Goal: Information Seeking & Learning: Learn about a topic

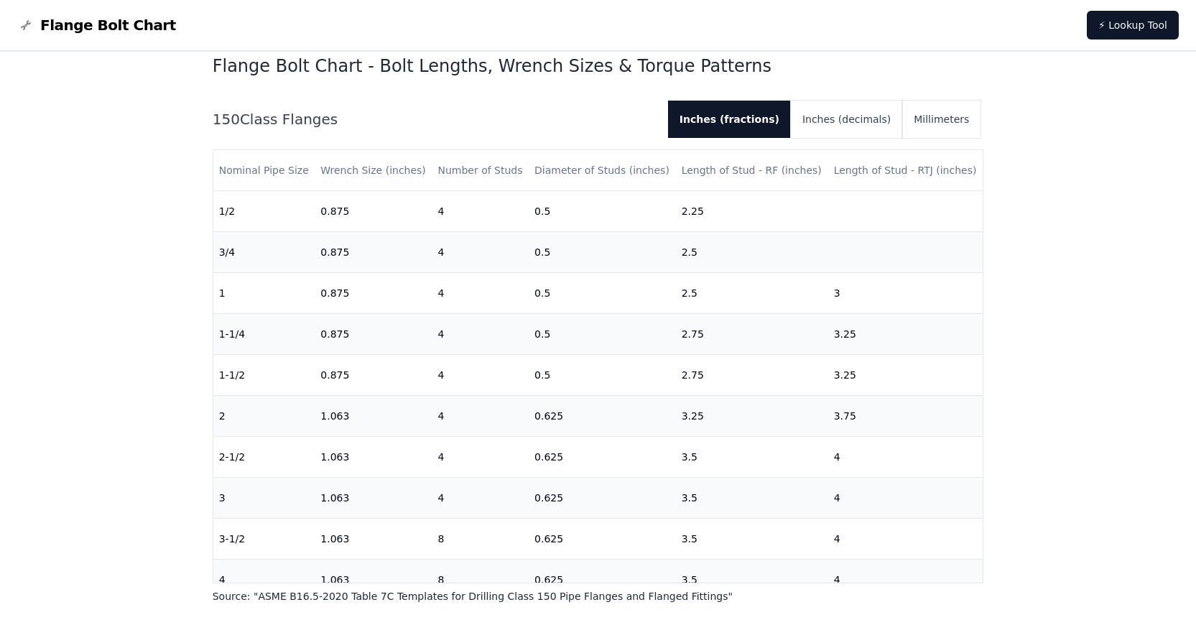
scroll to position [431, 0]
click at [648, 65] on h1 "Flange Bolt Chart - Bolt Lengths, Wrench Sizes & Torque Patterns" at bounding box center [599, 65] width 772 height 23
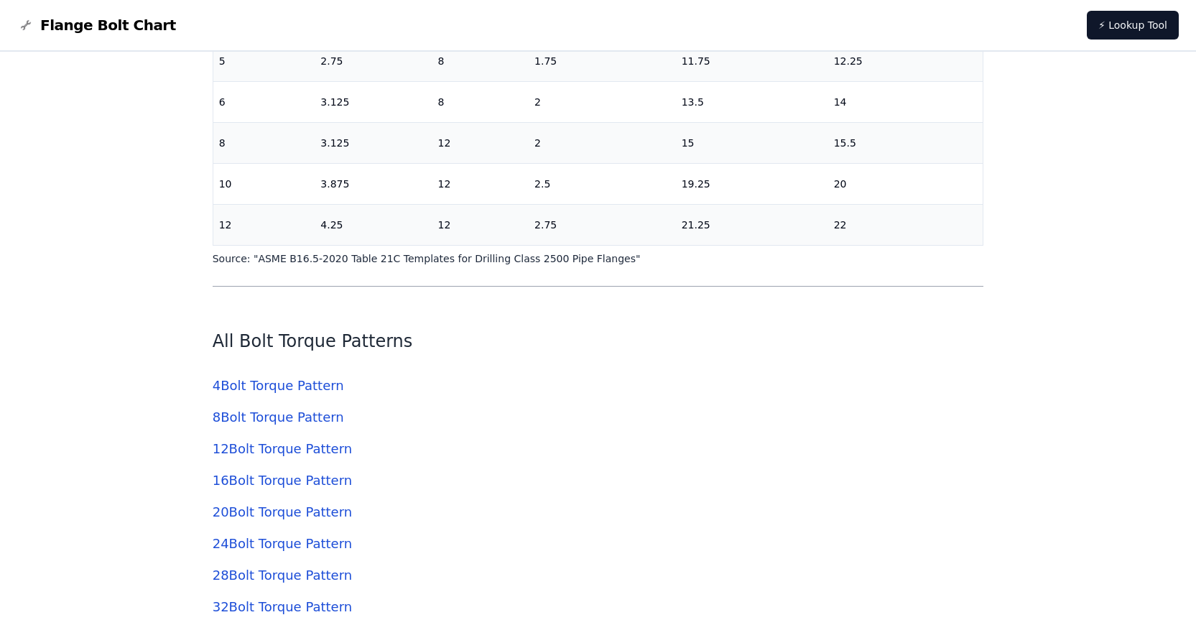
scroll to position [4096, 0]
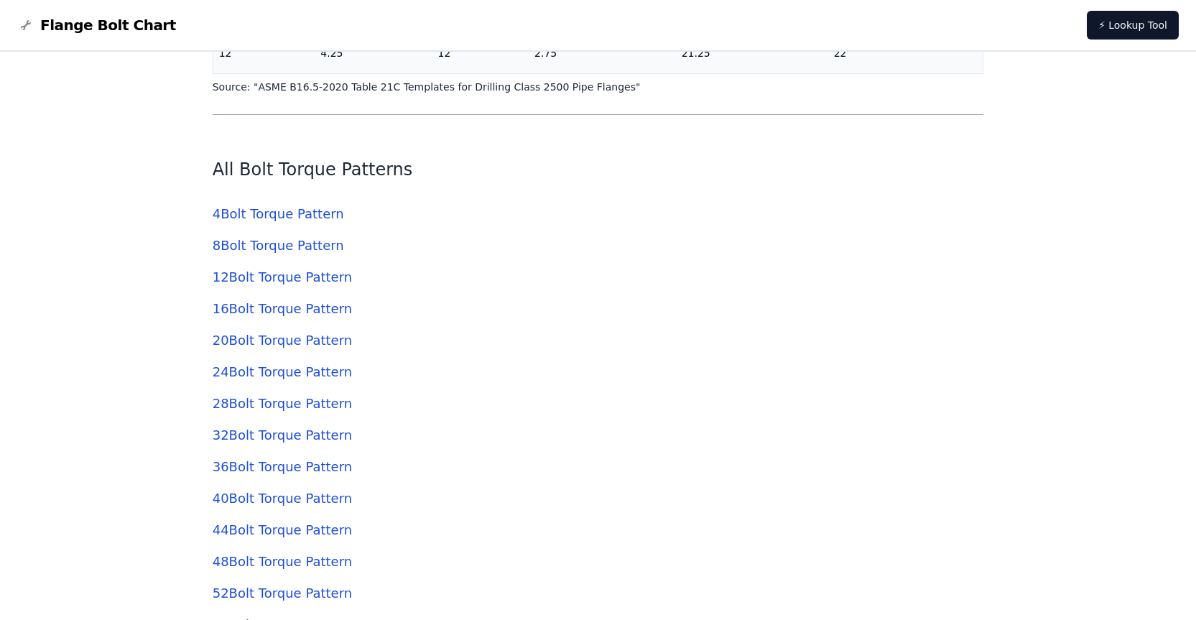
click at [296, 244] on link "8 Bolt Torque Pattern" at bounding box center [278, 245] width 131 height 15
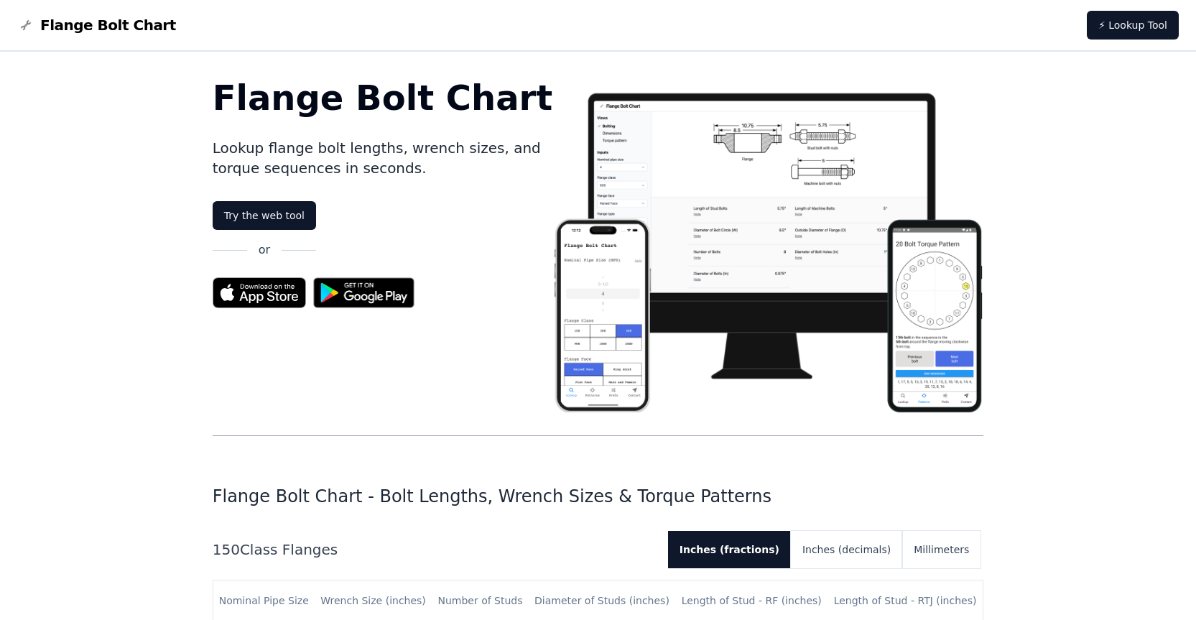
scroll to position [4096, 0]
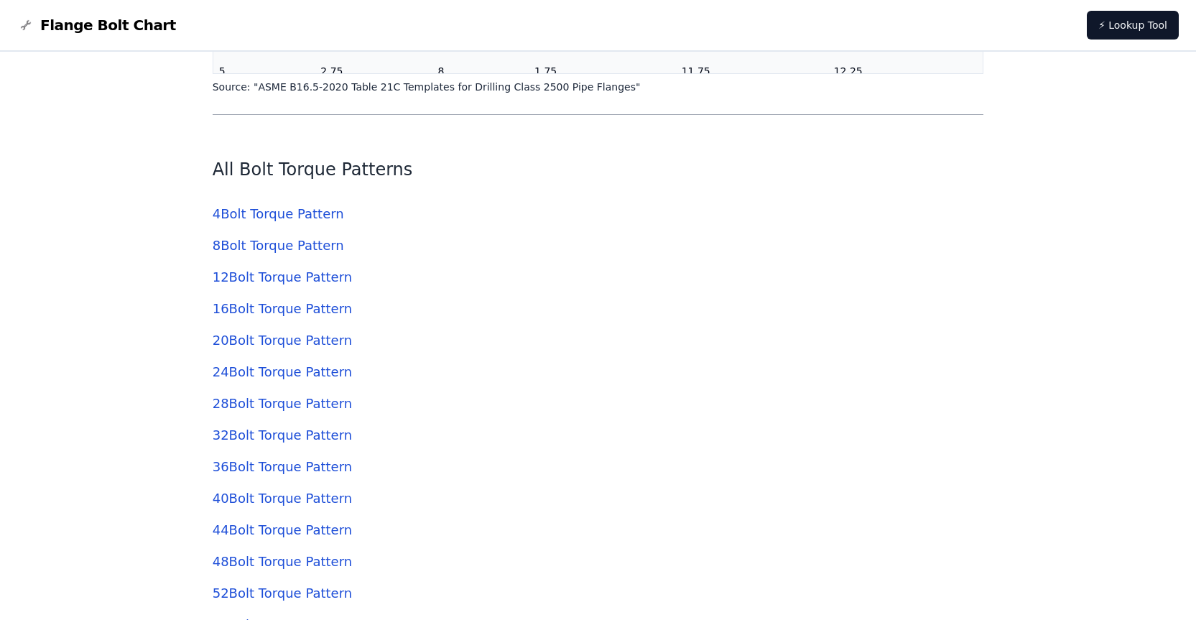
click at [268, 220] on link "4 Bolt Torque Pattern" at bounding box center [278, 213] width 131 height 15
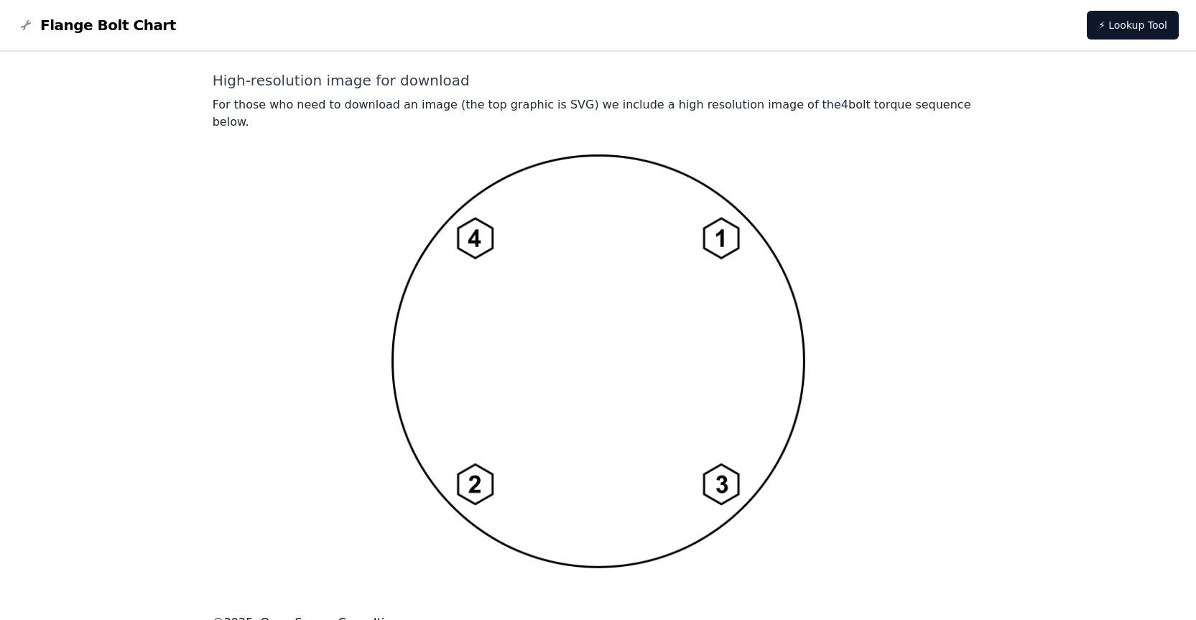
scroll to position [1083, 0]
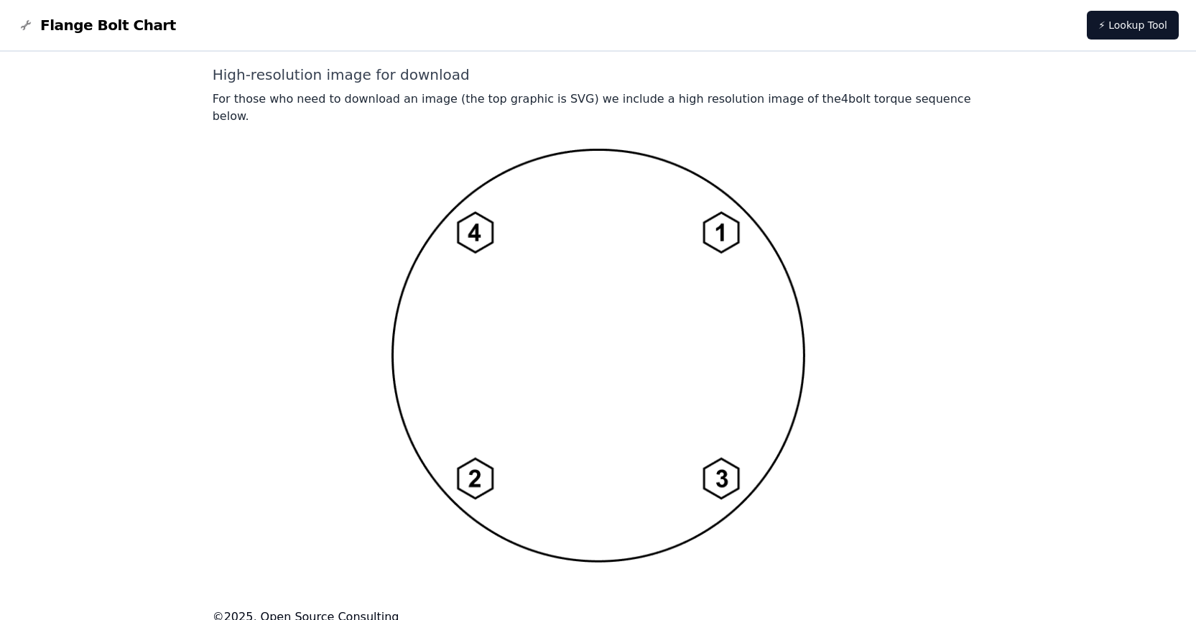
drag, startPoint x: 576, startPoint y: 295, endPoint x: 264, endPoint y: 315, distance: 311.8
click at [261, 315] on div at bounding box center [599, 355] width 772 height 415
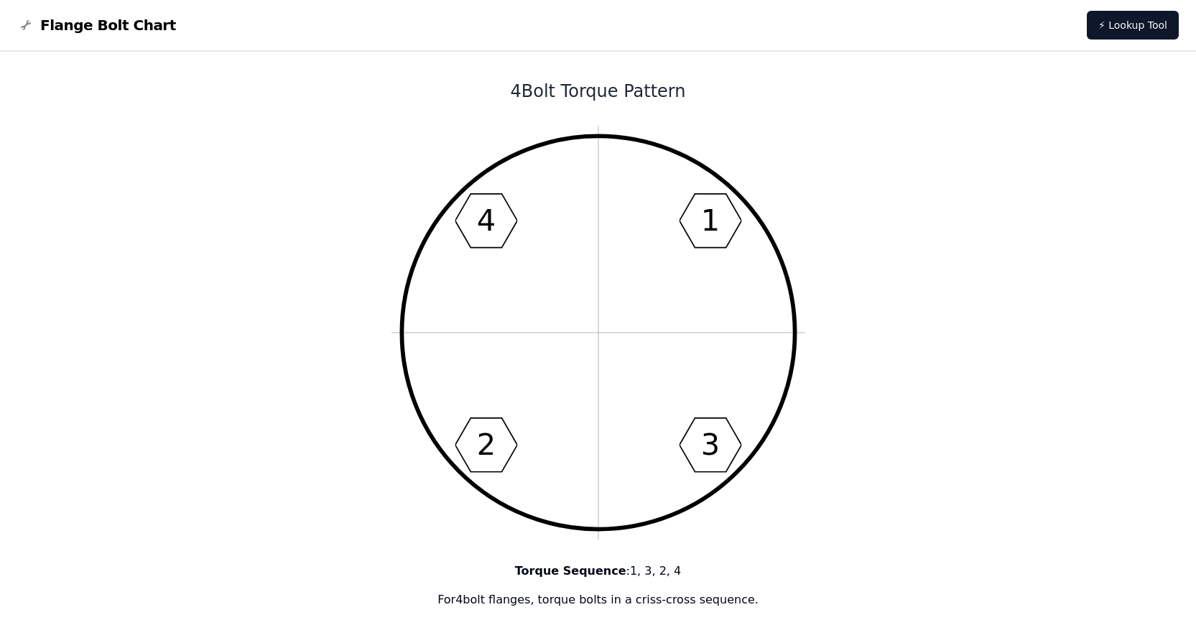
scroll to position [0, 0]
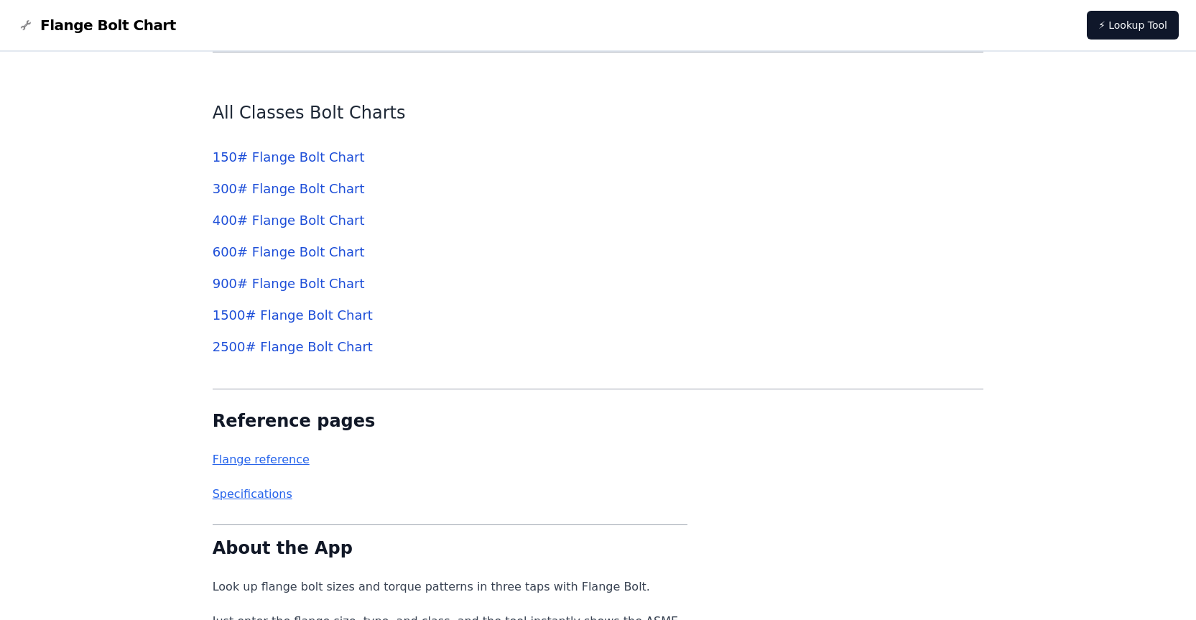
scroll to position [4886, 0]
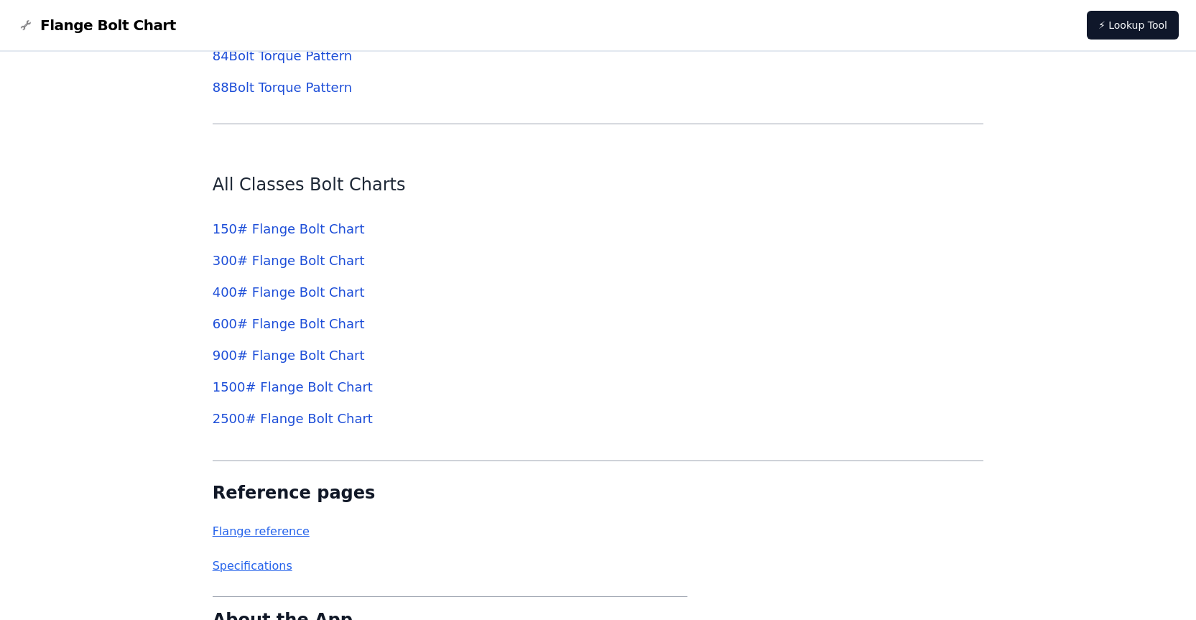
click at [292, 257] on link "300 # Flange Bolt Chart" at bounding box center [289, 260] width 152 height 15
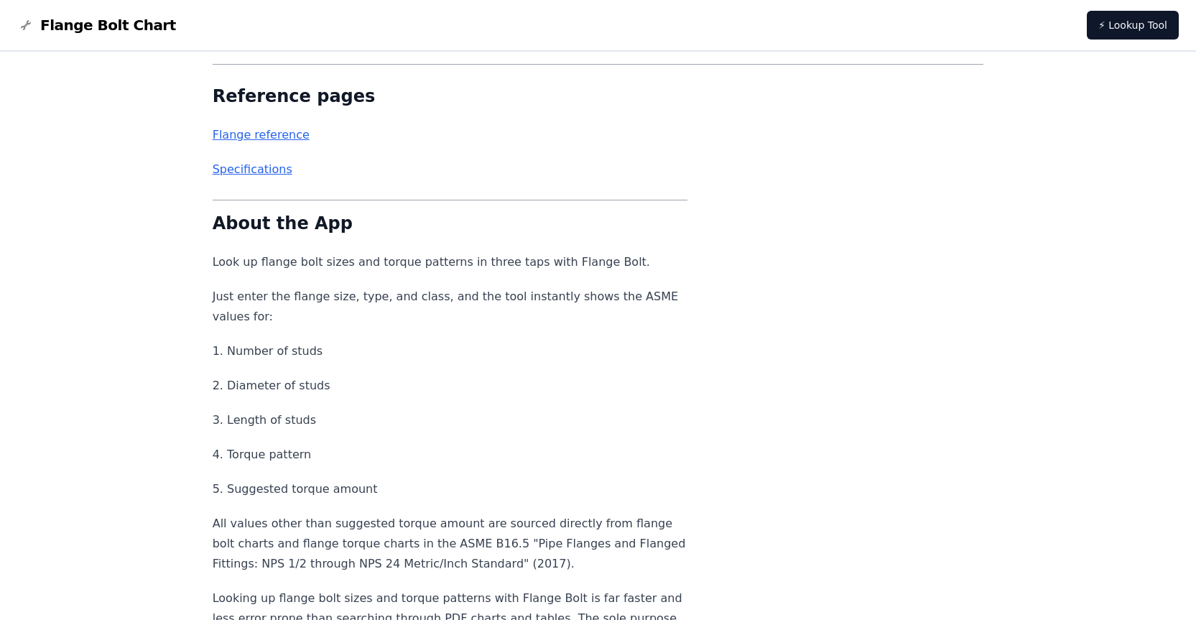
scroll to position [5317, 0]
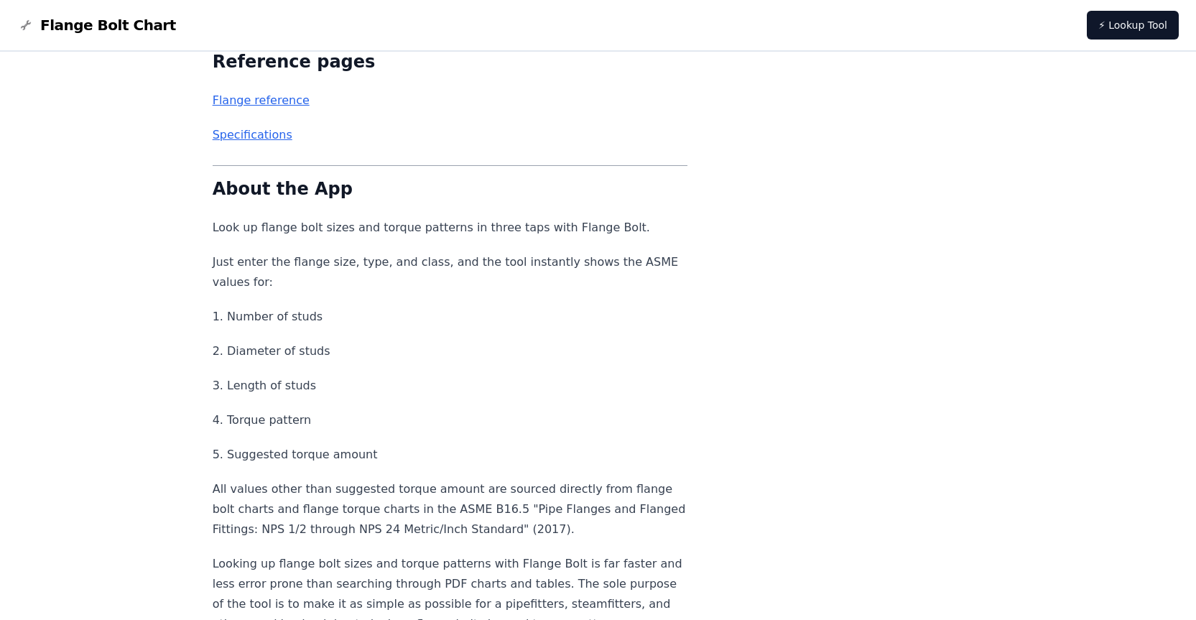
click at [336, 456] on p "5. Suggested torque amount" at bounding box center [451, 455] width 476 height 20
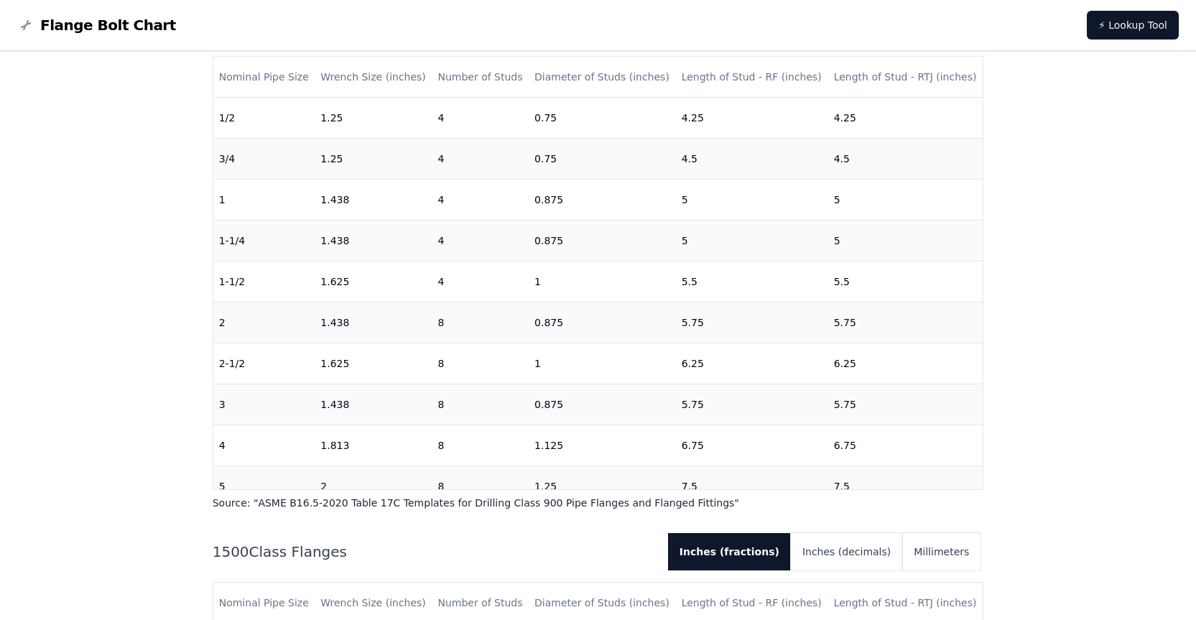
scroll to position [2455, 0]
